Goal: Information Seeking & Learning: Check status

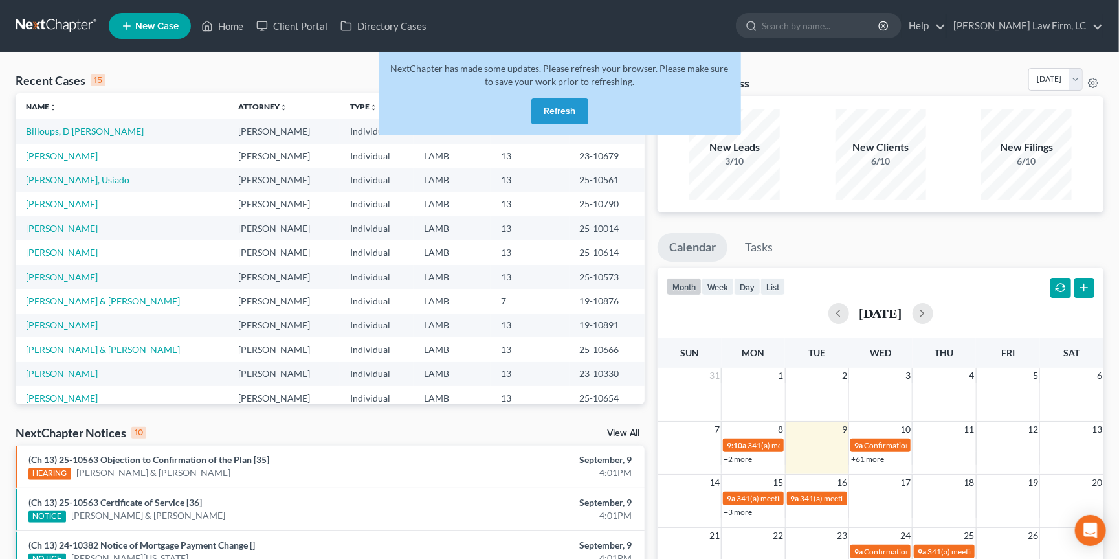
scroll to position [78, 0]
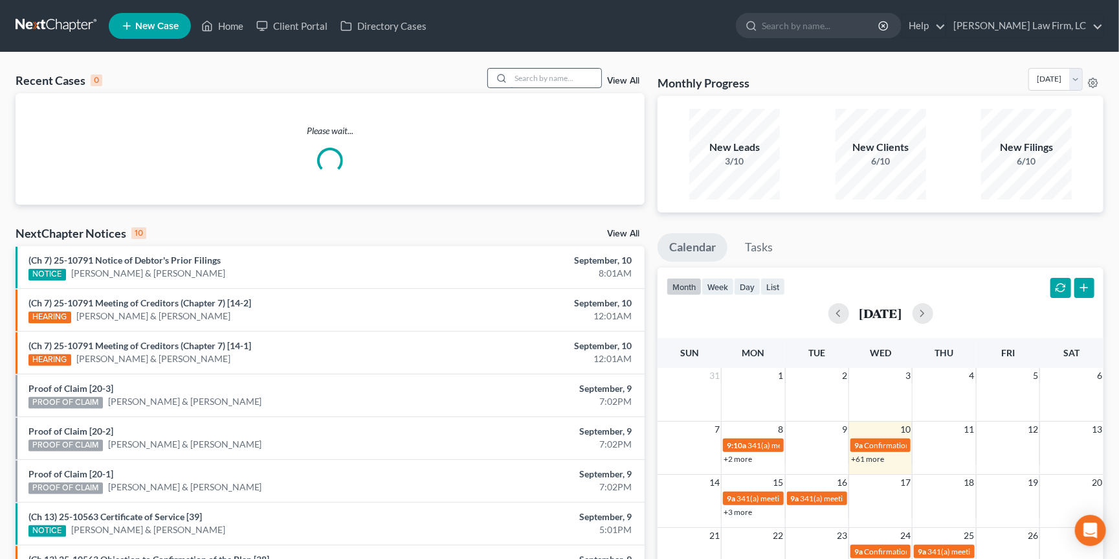
click at [572, 84] on input "search" at bounding box center [556, 78] width 91 height 19
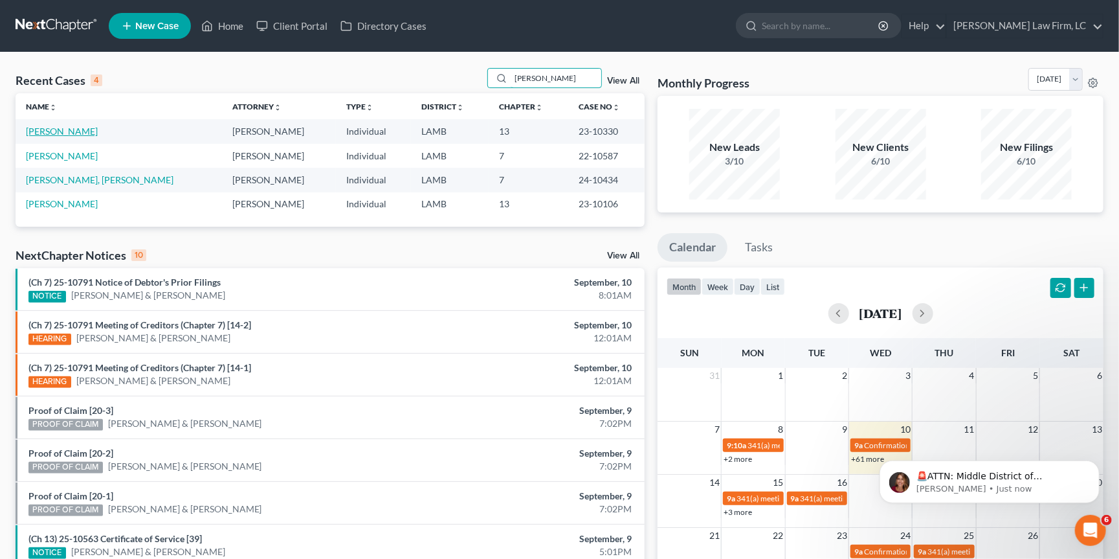
type input "[PERSON_NAME]"
click at [69, 132] on link "[PERSON_NAME]" at bounding box center [62, 131] width 72 height 11
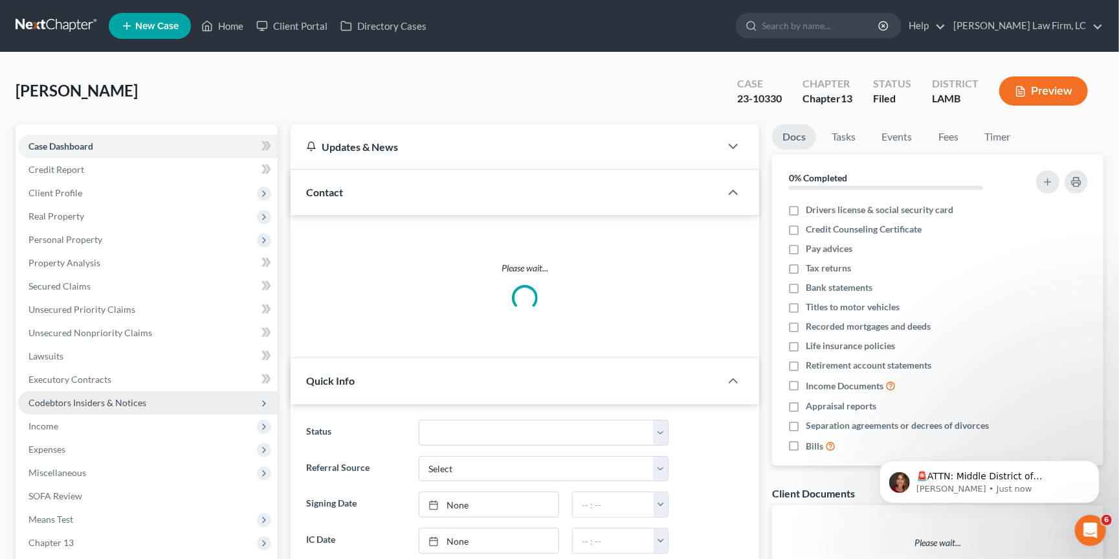
scroll to position [52, 0]
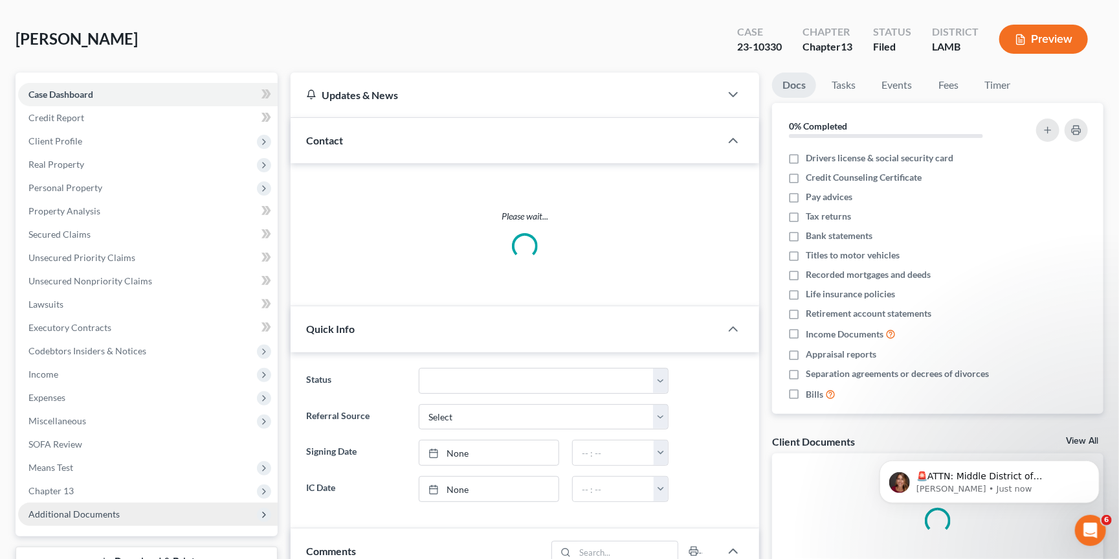
click at [122, 502] on span "Additional Documents" at bounding box center [148, 513] width 260 height 23
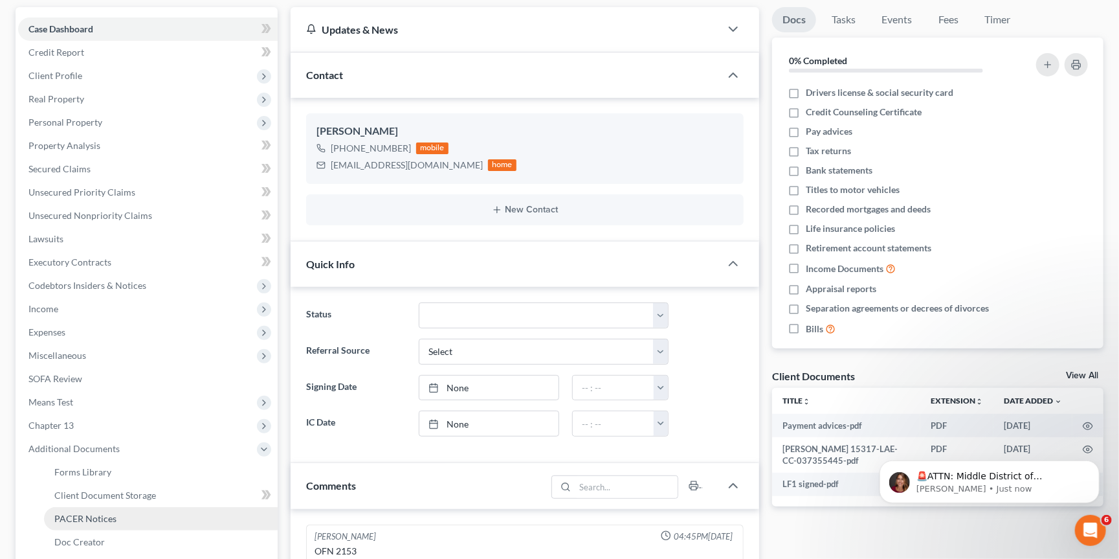
click at [141, 507] on link "PACER Notices" at bounding box center [161, 518] width 234 height 23
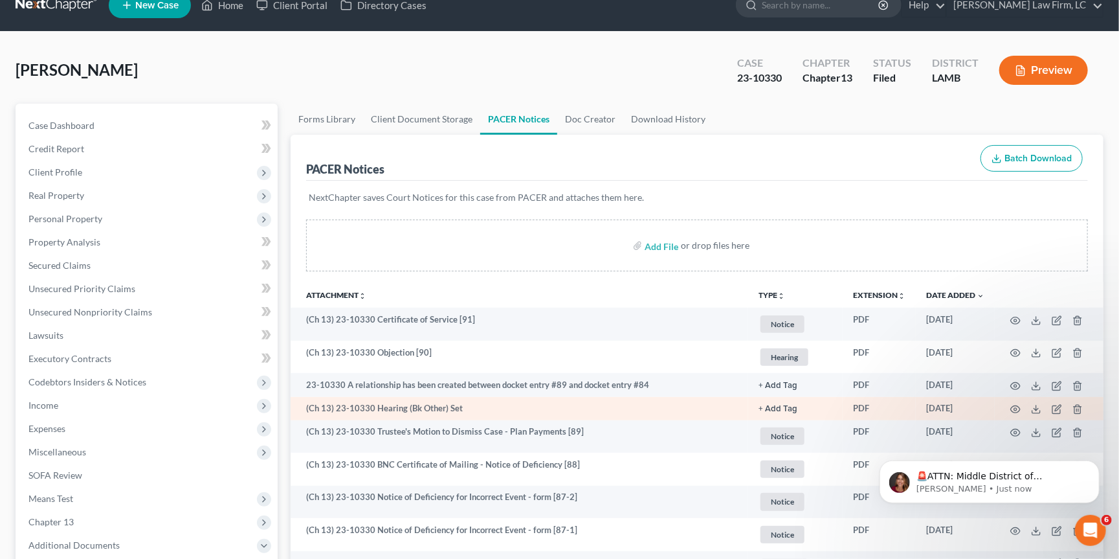
scroll to position [23, 0]
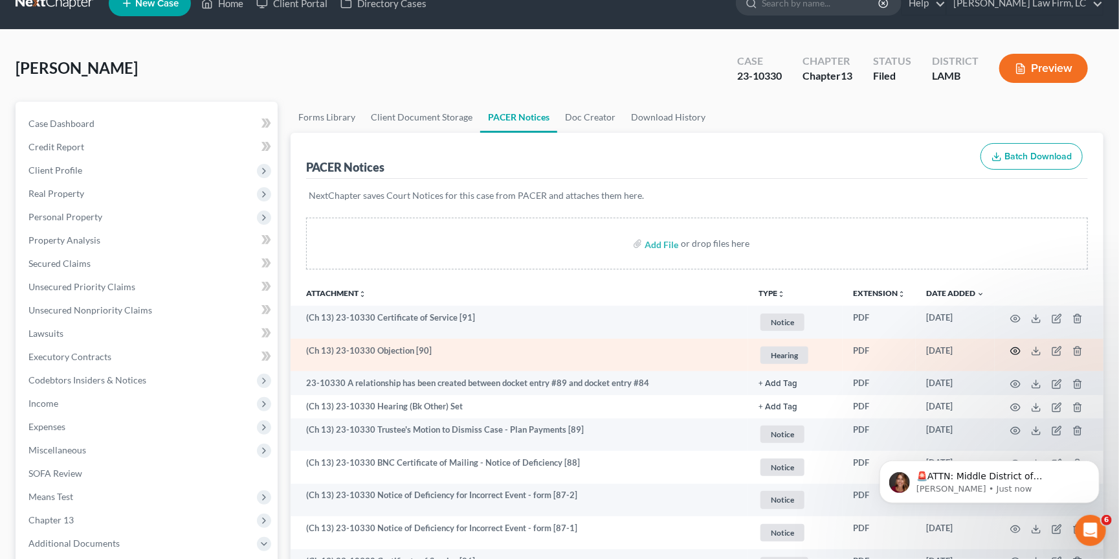
click at [1016, 348] on icon "button" at bounding box center [1015, 351] width 10 height 10
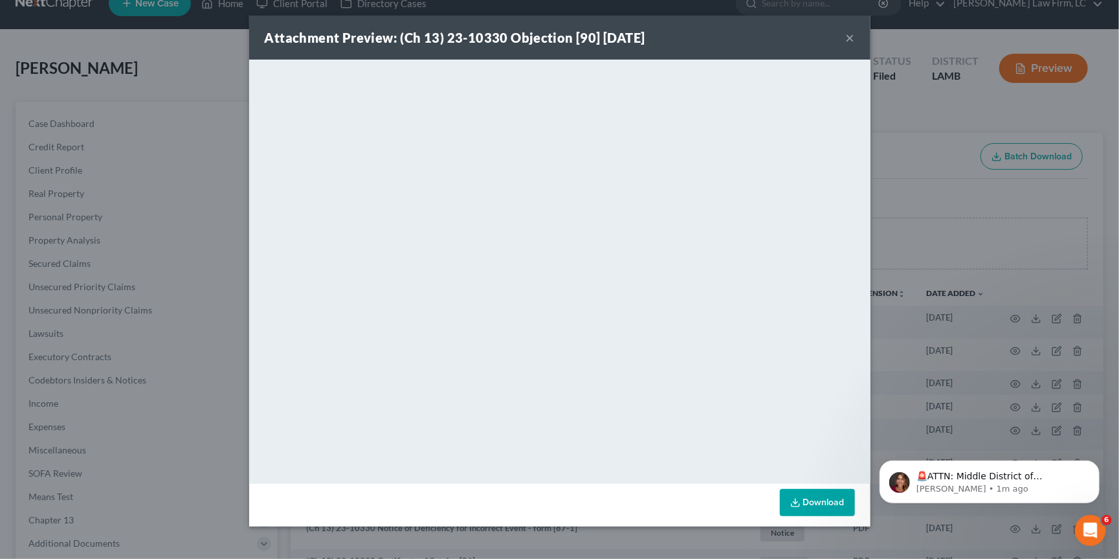
click at [849, 39] on button "×" at bounding box center [850, 38] width 9 height 16
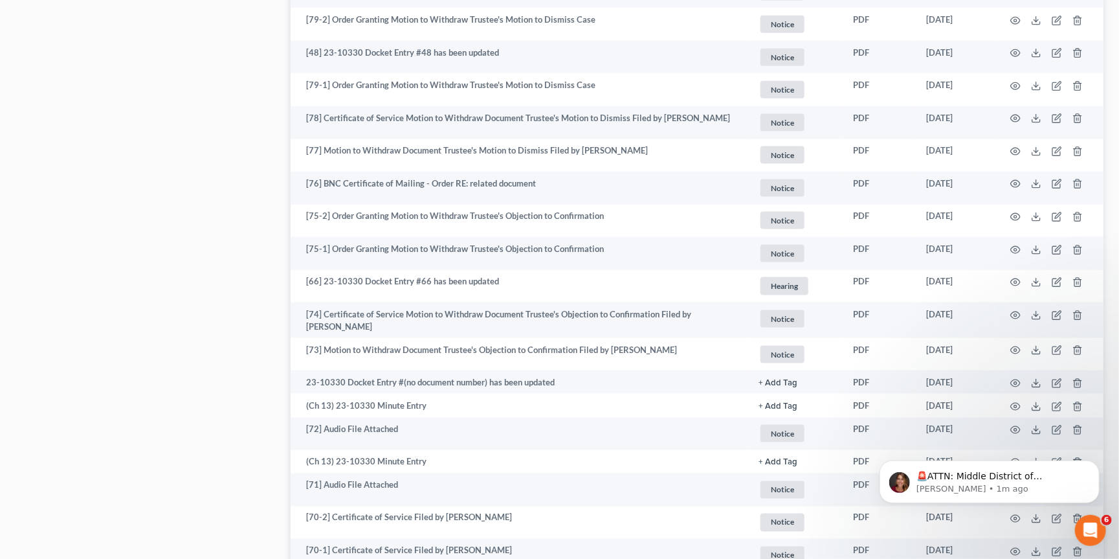
scroll to position [993, 0]
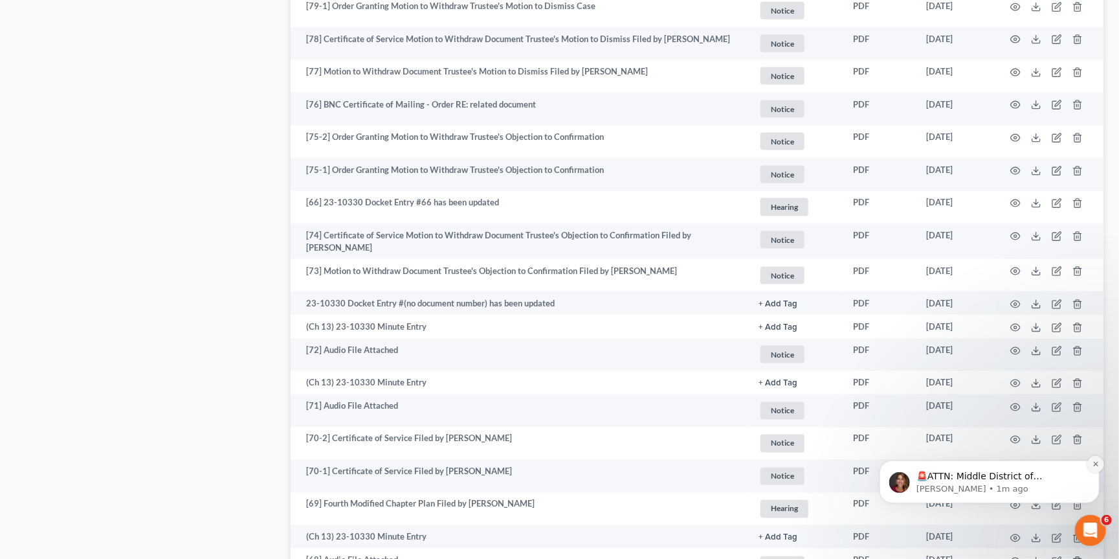
click at [1095, 463] on icon "Dismiss notification" at bounding box center [1095, 463] width 5 height 5
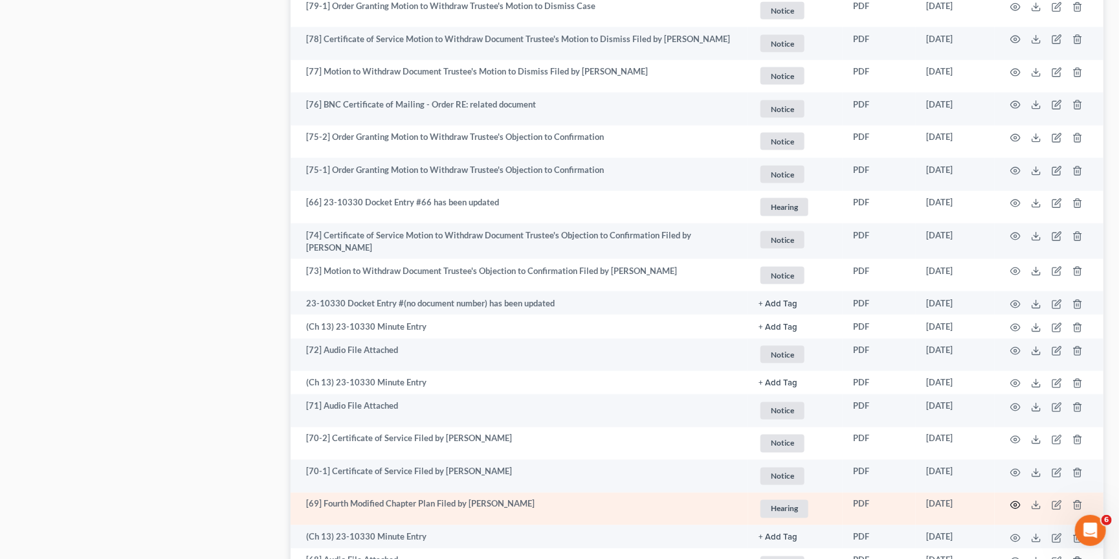
click at [1016, 500] on icon "button" at bounding box center [1015, 505] width 10 height 10
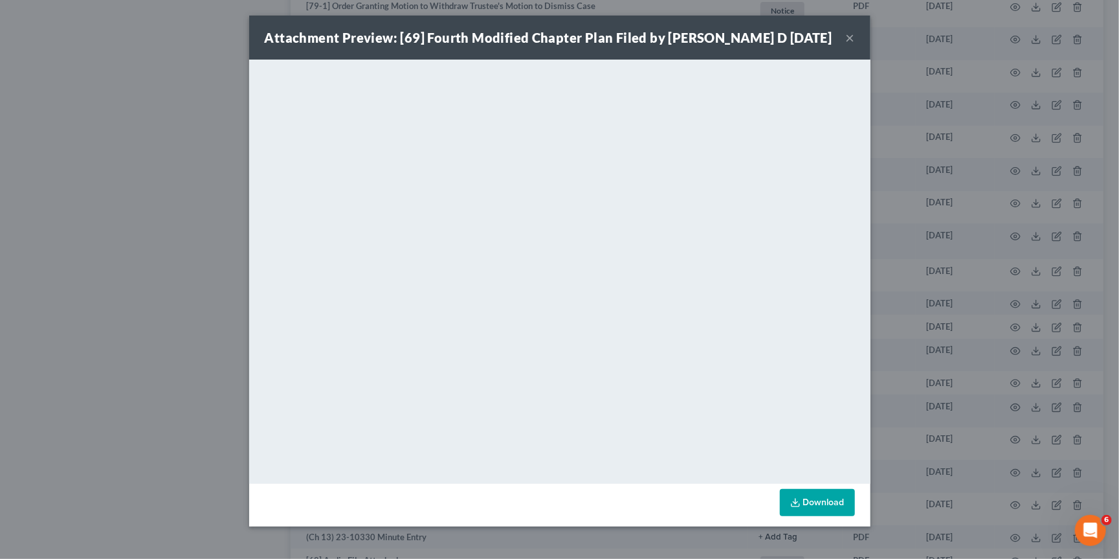
click at [853, 36] on button "×" at bounding box center [850, 38] width 9 height 16
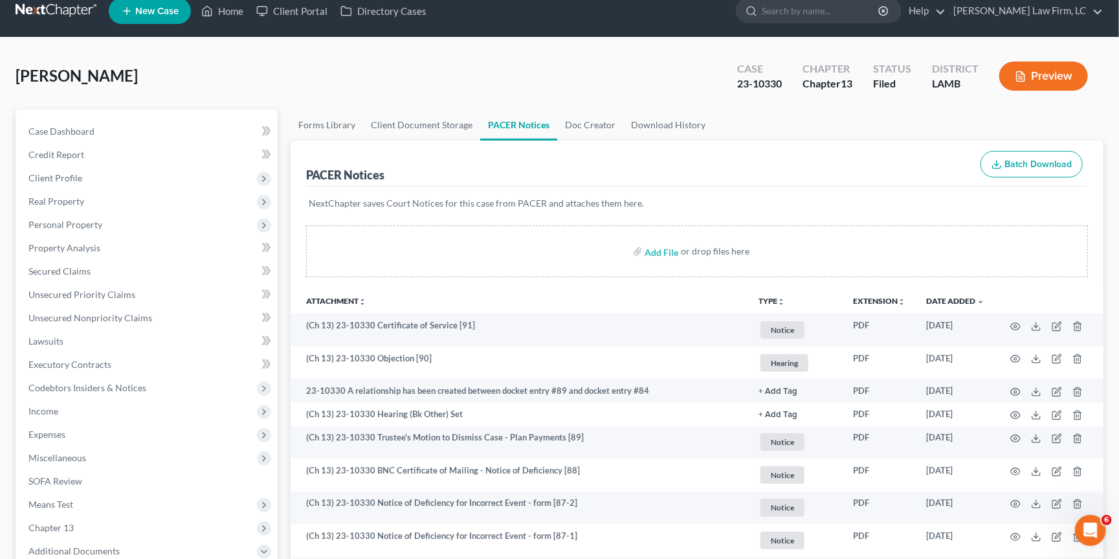
scroll to position [63, 0]
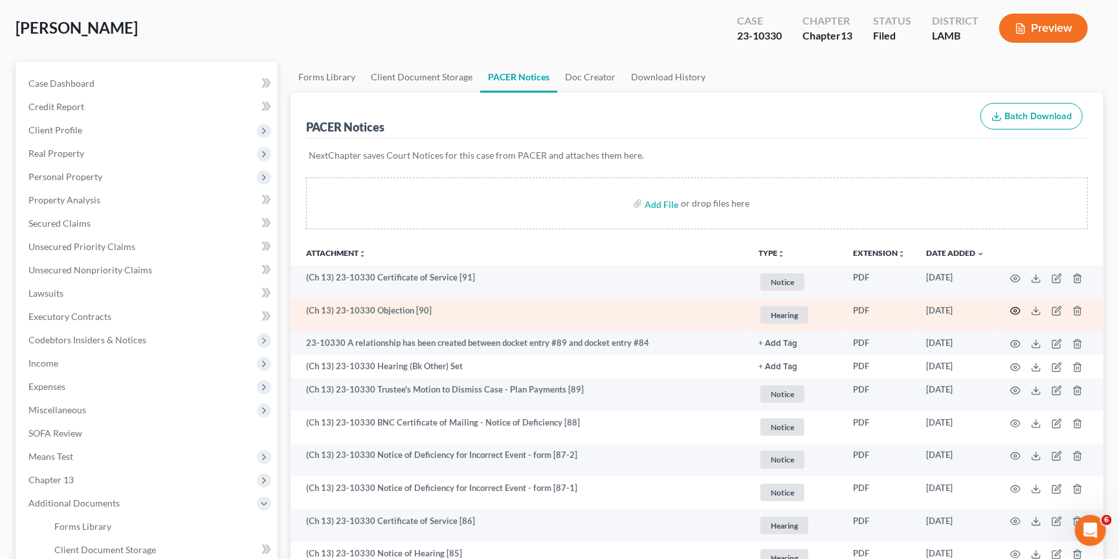
click at [1017, 313] on icon "button" at bounding box center [1015, 311] width 10 height 10
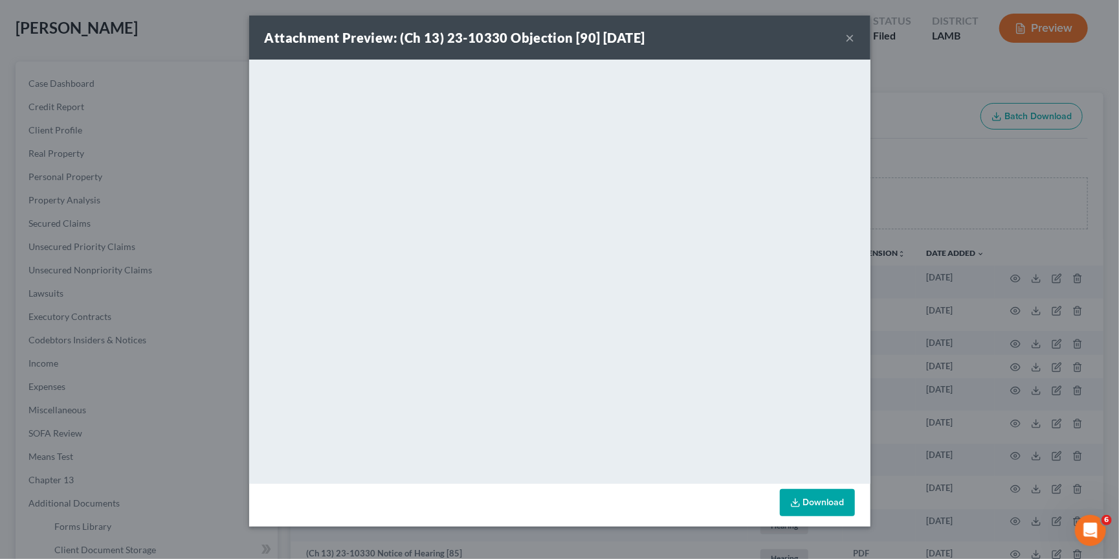
click at [851, 44] on button "×" at bounding box center [850, 38] width 9 height 16
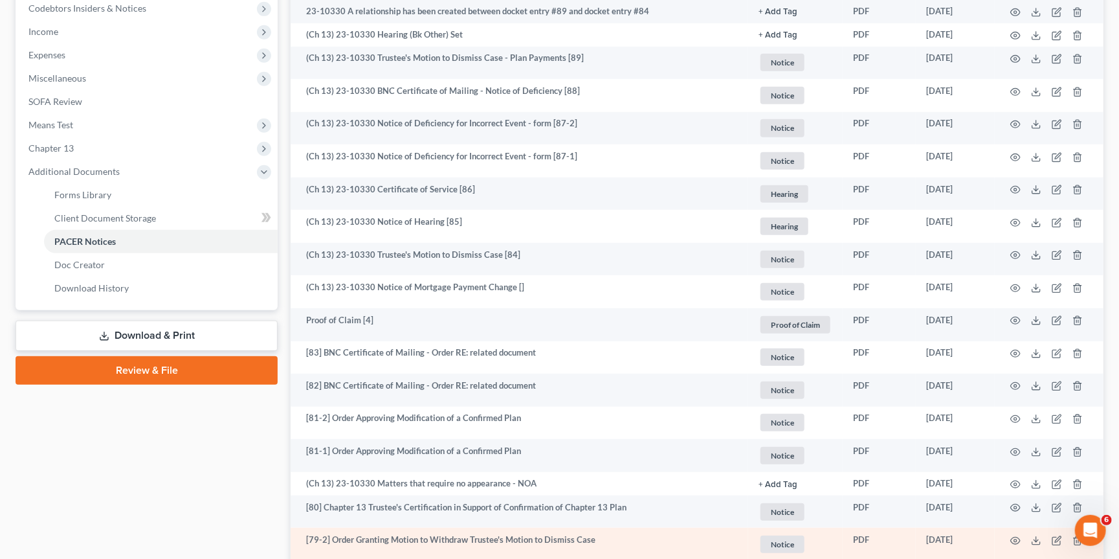
scroll to position [225, 0]
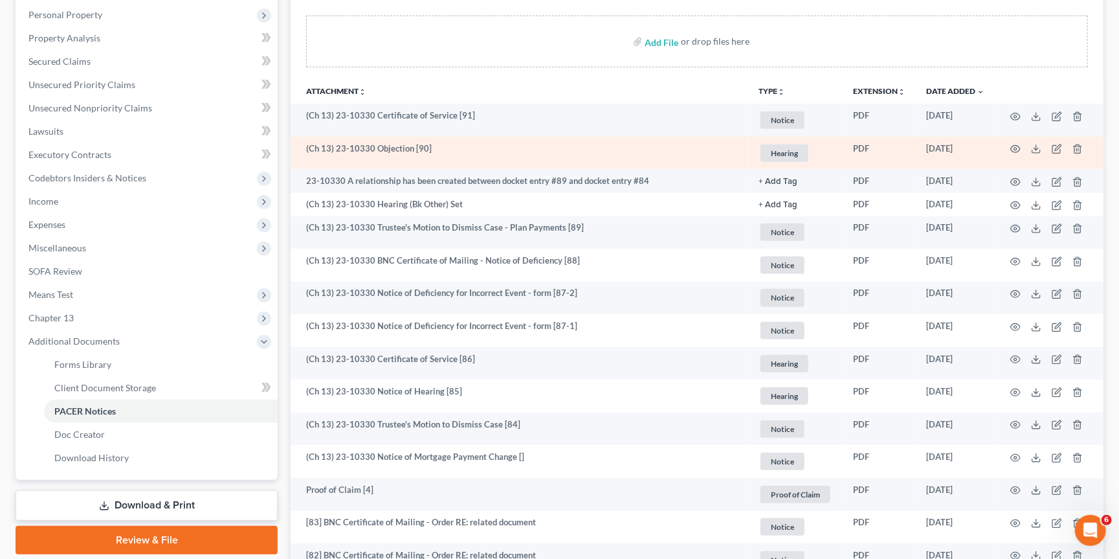
click at [1015, 140] on td at bounding box center [1049, 153] width 109 height 33
click at [1013, 144] on icon "button" at bounding box center [1015, 149] width 10 height 10
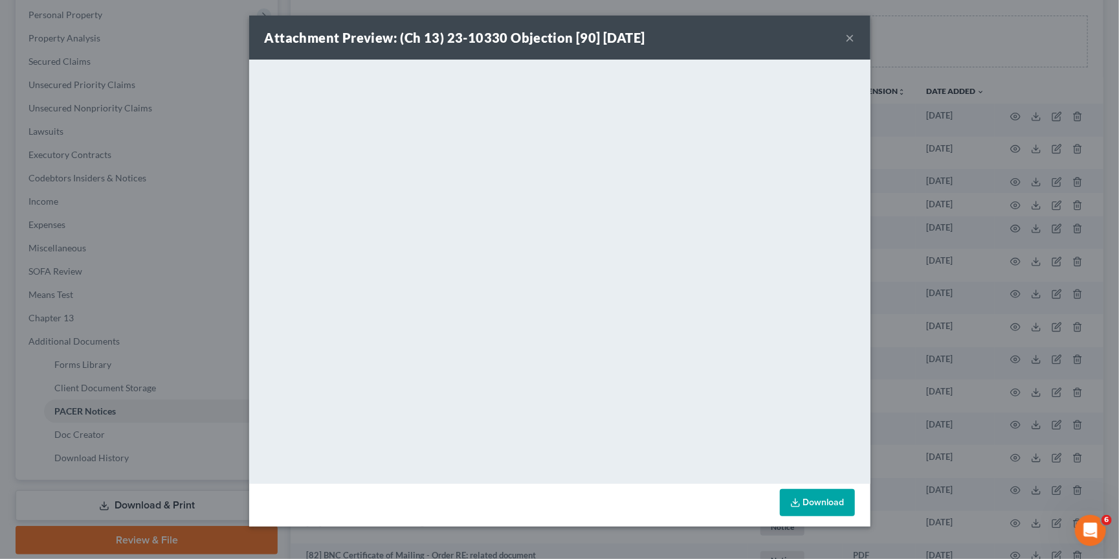
click at [847, 37] on button "×" at bounding box center [850, 38] width 9 height 16
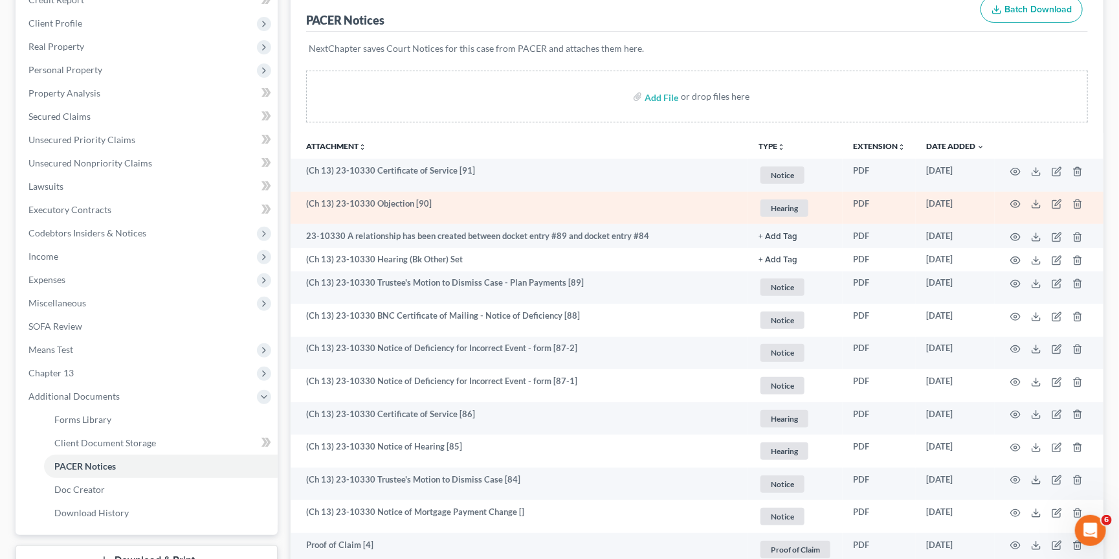
scroll to position [169, 0]
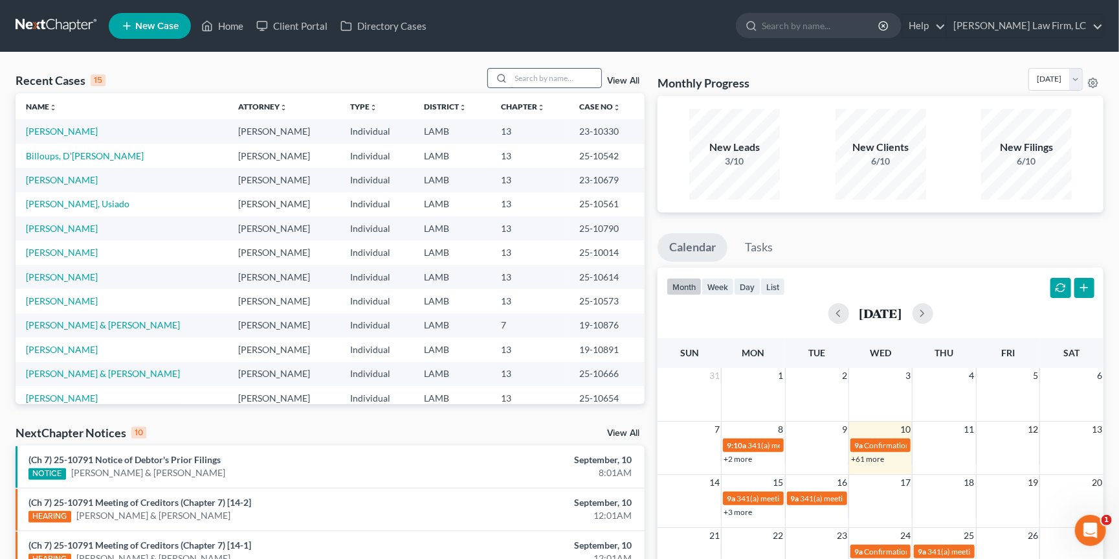
click at [563, 76] on input "search" at bounding box center [556, 78] width 91 height 19
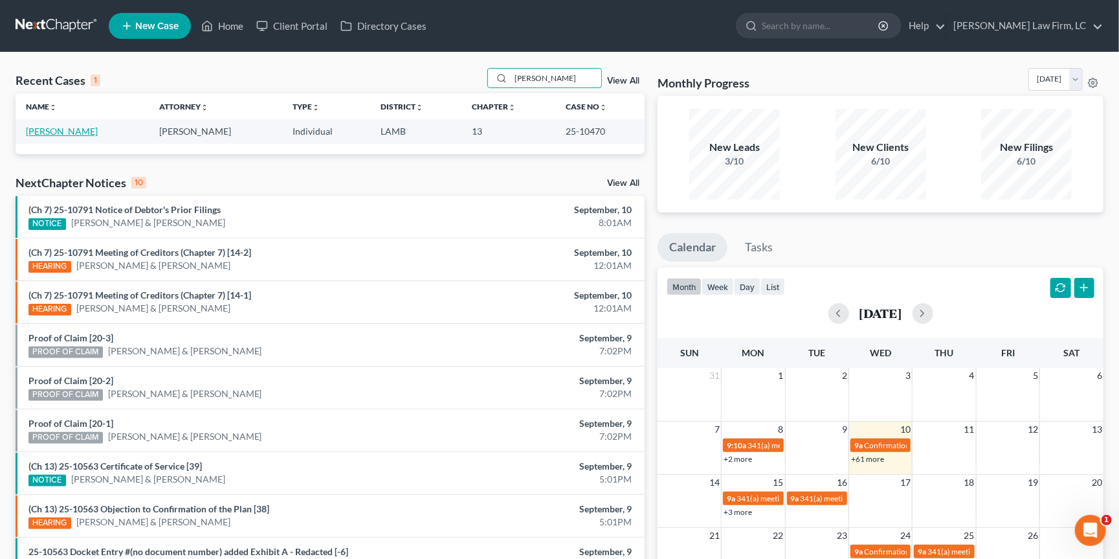
type input "stampley"
click at [80, 128] on link "Stampley, Willie" at bounding box center [62, 131] width 72 height 11
select select "2"
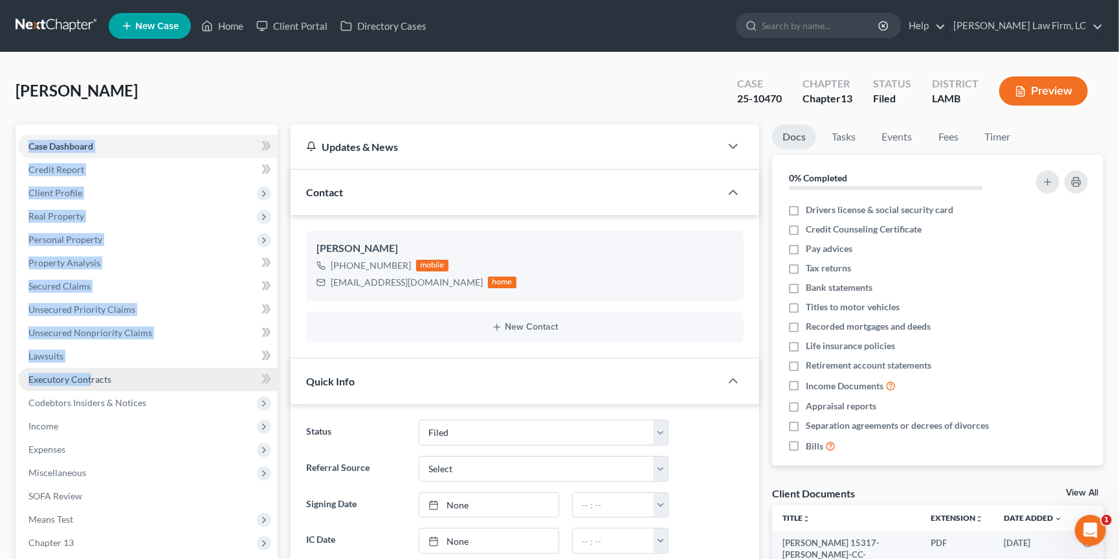
click at [91, 374] on div "Case Dashboard Payments Invoices Payments Payments Credit Report Client Profile…" at bounding box center [147, 355] width 262 height 463
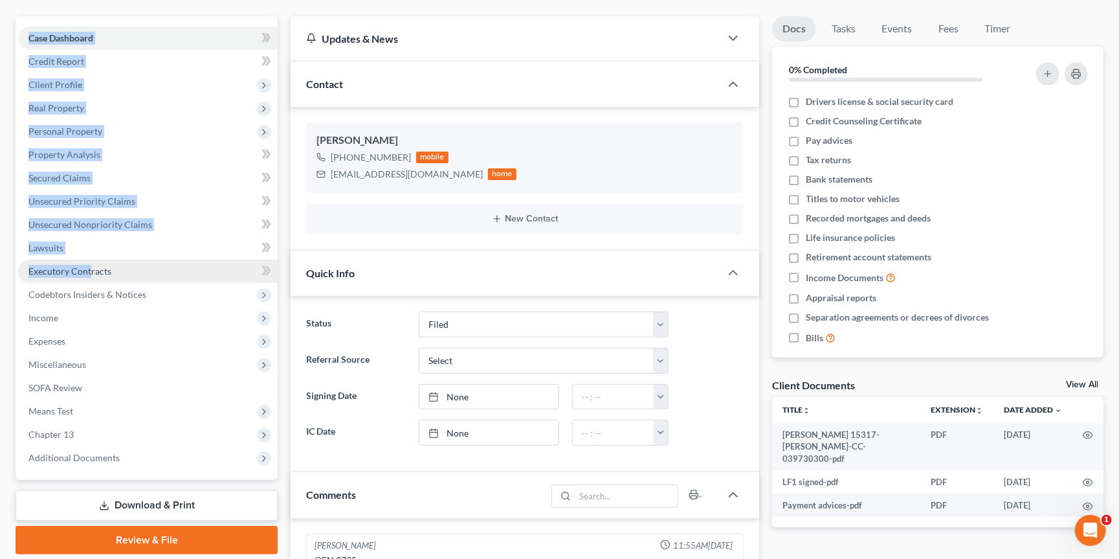
scroll to position [109, 0]
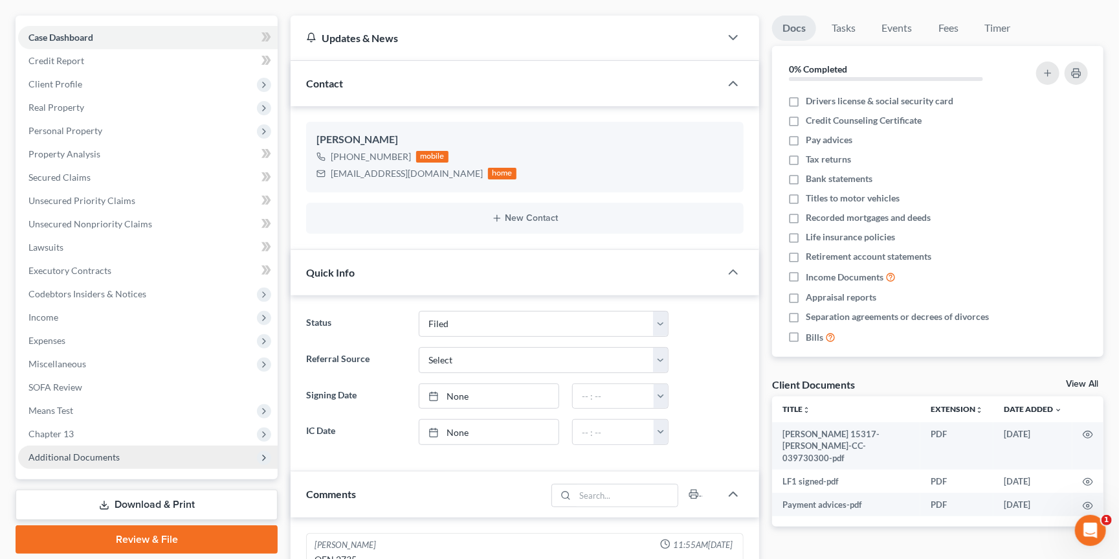
click at [82, 451] on span "Additional Documents" at bounding box center [73, 456] width 91 height 11
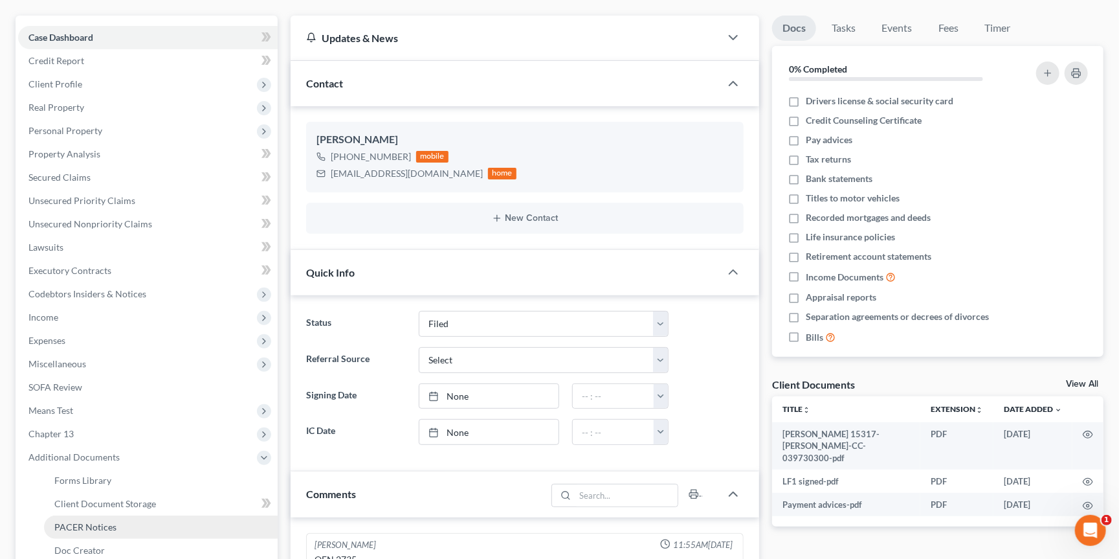
click at [103, 521] on span "PACER Notices" at bounding box center [85, 526] width 62 height 11
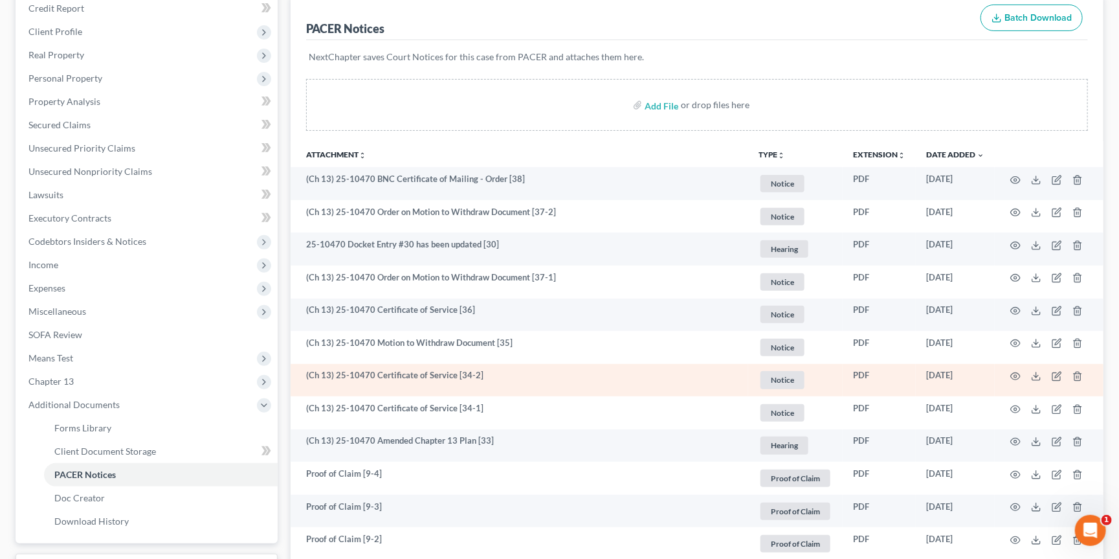
scroll to position [208, 0]
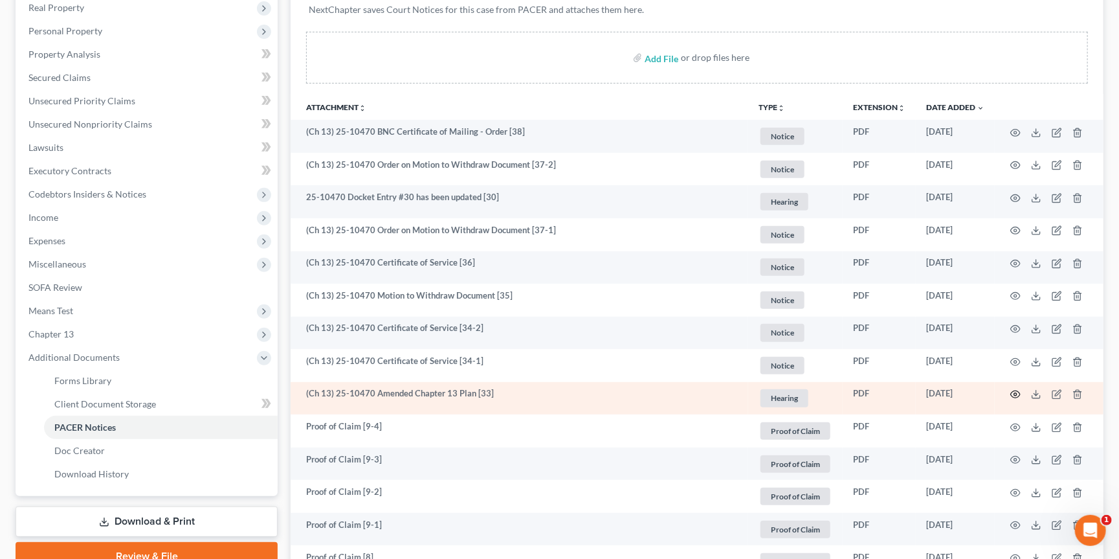
click at [1016, 389] on icon "button" at bounding box center [1015, 394] width 10 height 10
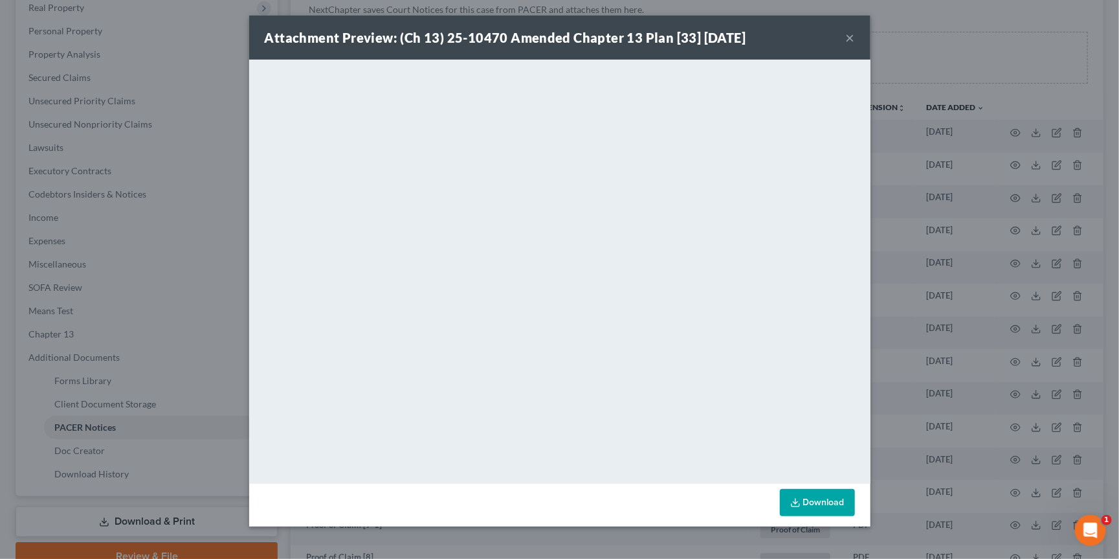
click at [1051, 113] on div "Attachment Preview: (Ch 13) 25-10470 Amended Chapter 13 Plan [33] 09/02/2025 × …" at bounding box center [559, 279] width 1119 height 559
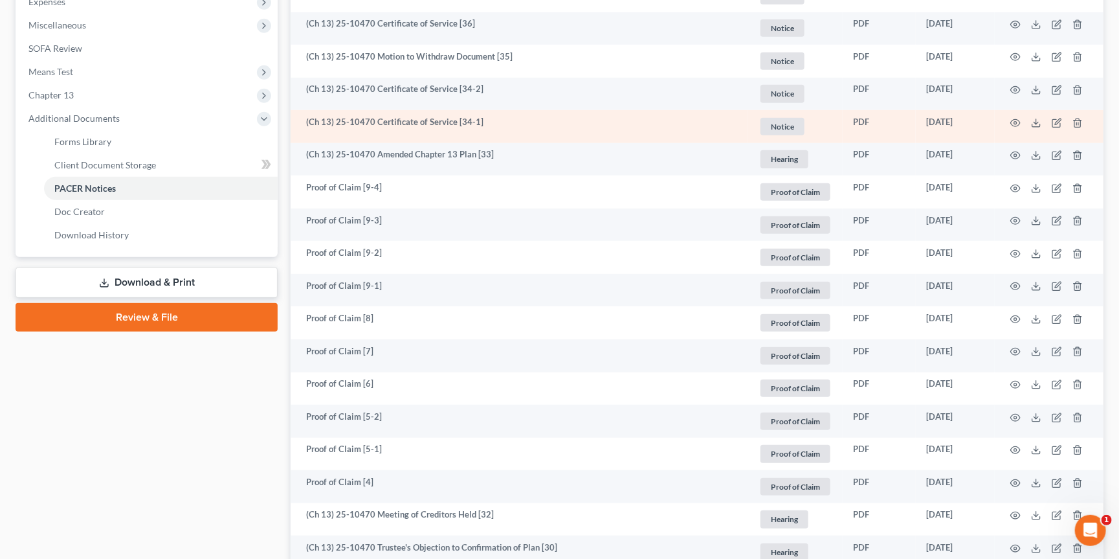
scroll to position [445, 0]
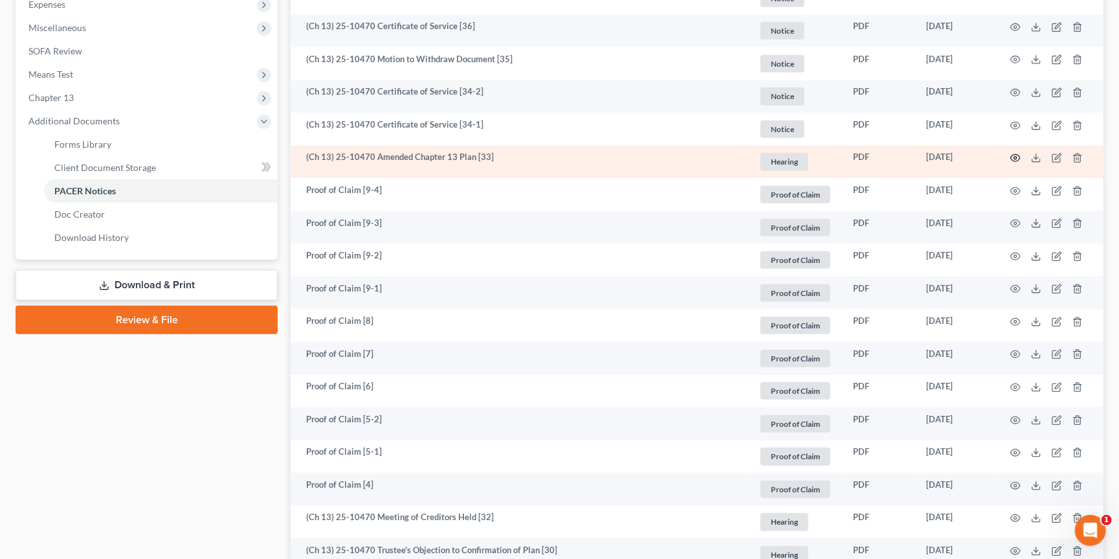
click at [1014, 155] on icon "button" at bounding box center [1015, 158] width 10 height 10
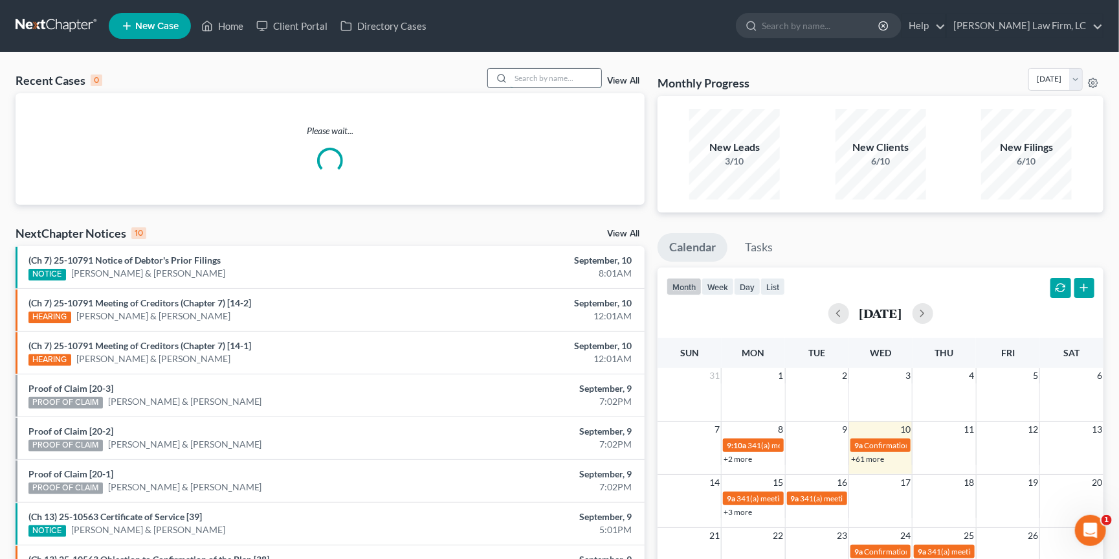
click at [542, 77] on input "search" at bounding box center [556, 78] width 91 height 19
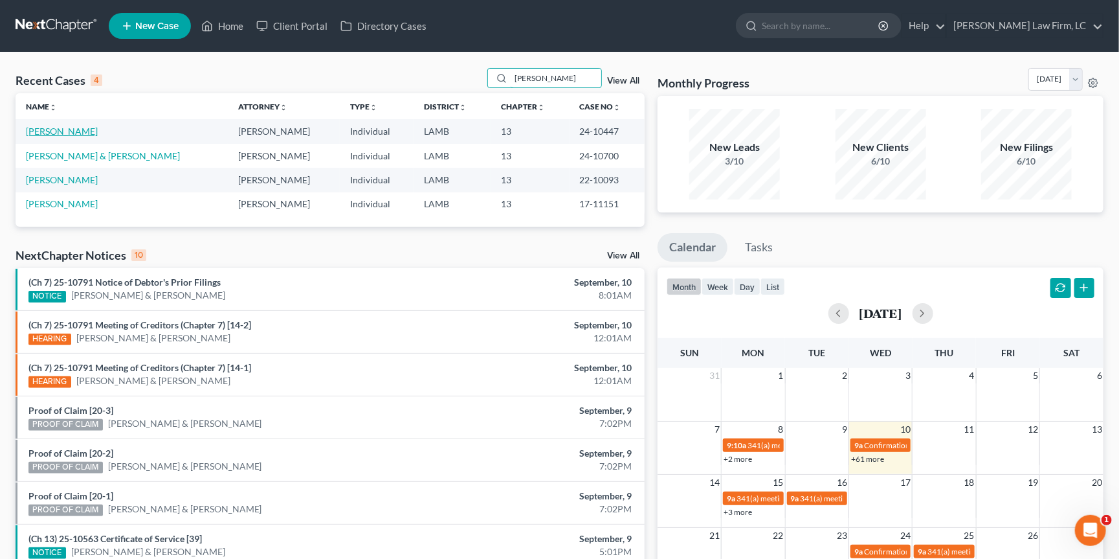
type input "[PERSON_NAME]"
click at [68, 132] on link "[PERSON_NAME]" at bounding box center [62, 131] width 72 height 11
click at [71, 128] on link "[PERSON_NAME]" at bounding box center [62, 131] width 72 height 11
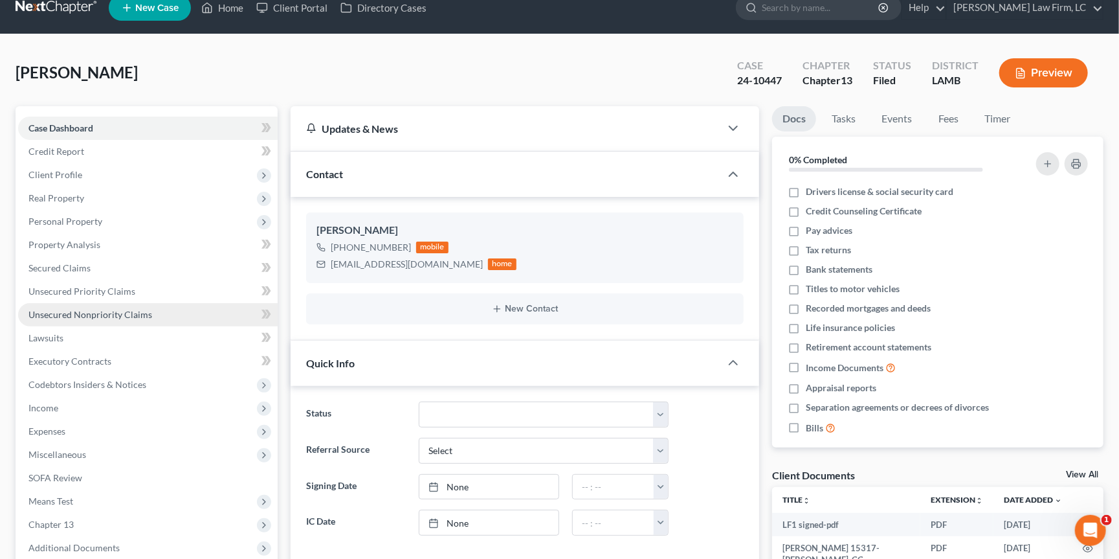
scroll to position [326, 0]
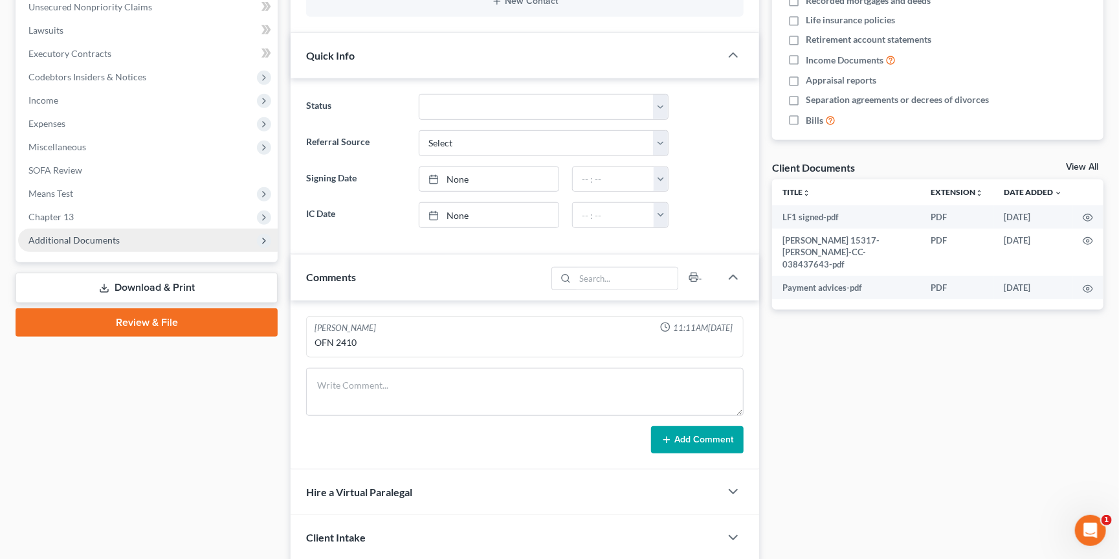
click at [162, 229] on span "Additional Documents" at bounding box center [148, 240] width 260 height 23
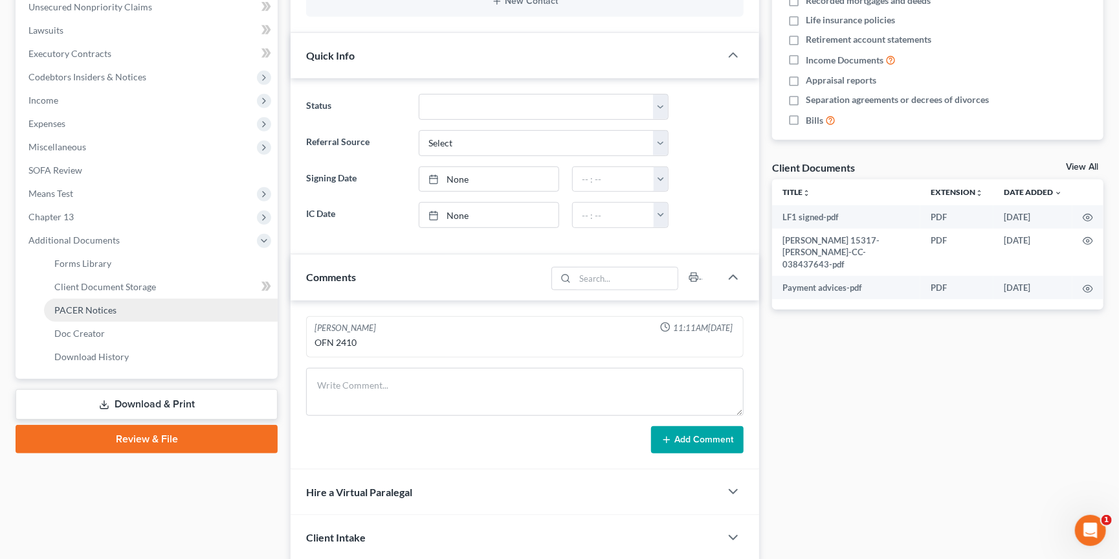
click at [130, 298] on link "PACER Notices" at bounding box center [161, 309] width 234 height 23
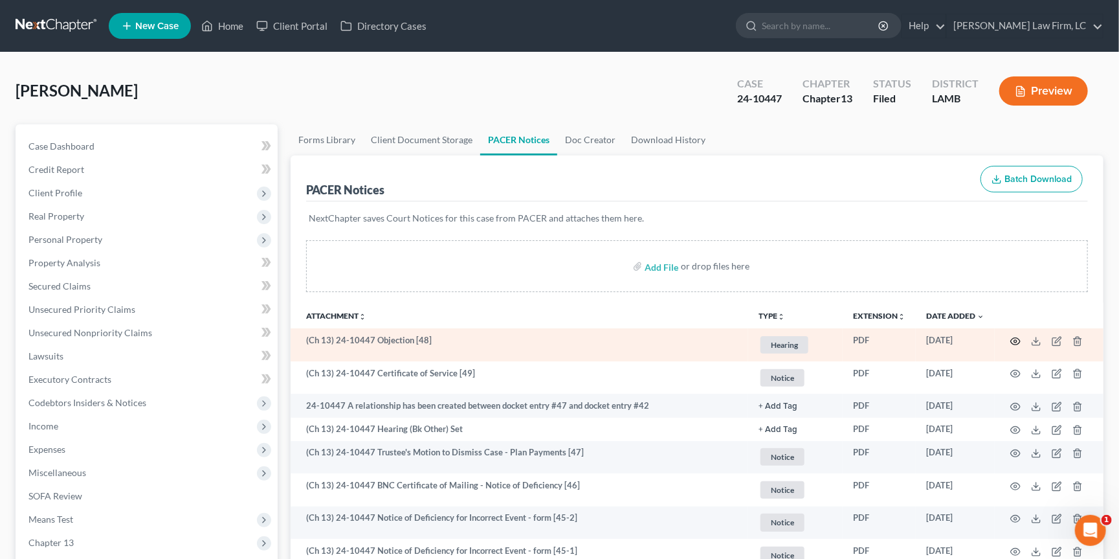
click at [1016, 338] on icon "button" at bounding box center [1015, 341] width 10 height 10
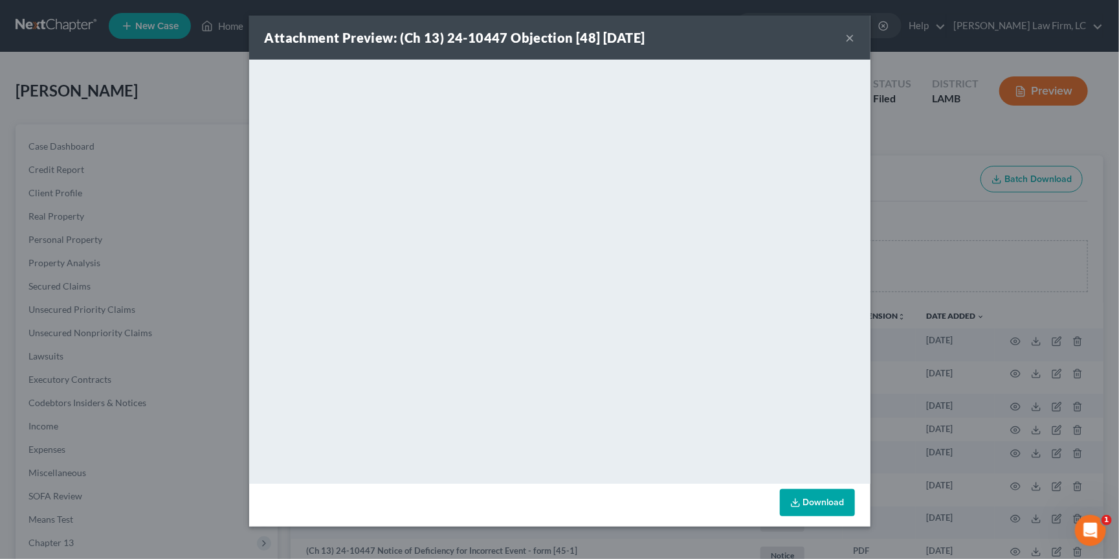
click at [940, 194] on div "Attachment Preview: (Ch 13) 24-10447 Objection [48] [DATE] × <object ng-attr-da…" at bounding box center [559, 279] width 1119 height 559
